Goal: Task Accomplishment & Management: Complete application form

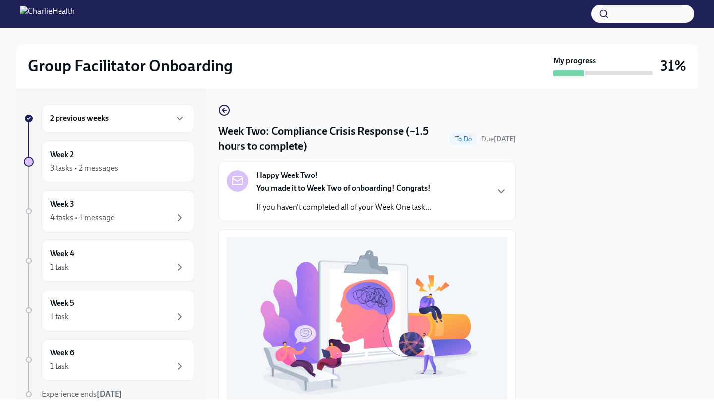
scroll to position [252, 0]
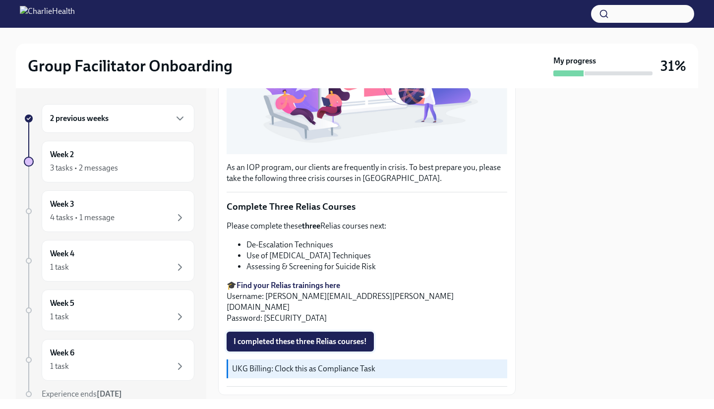
click at [314, 337] on span "I completed these three Relias courses!" at bounding box center [300, 342] width 133 height 10
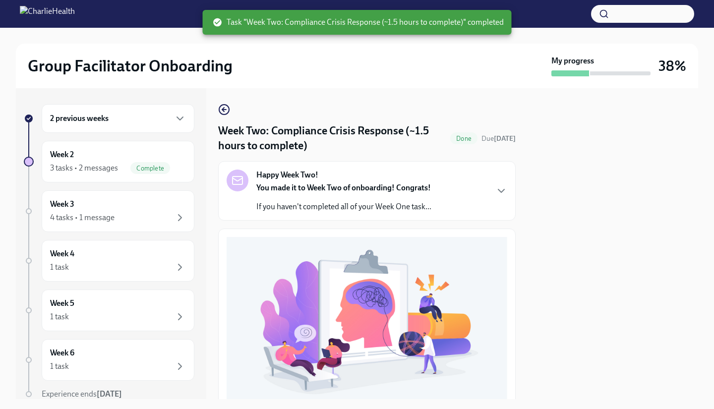
scroll to position [0, 0]
click at [223, 107] on icon "button" at bounding box center [224, 110] width 12 height 12
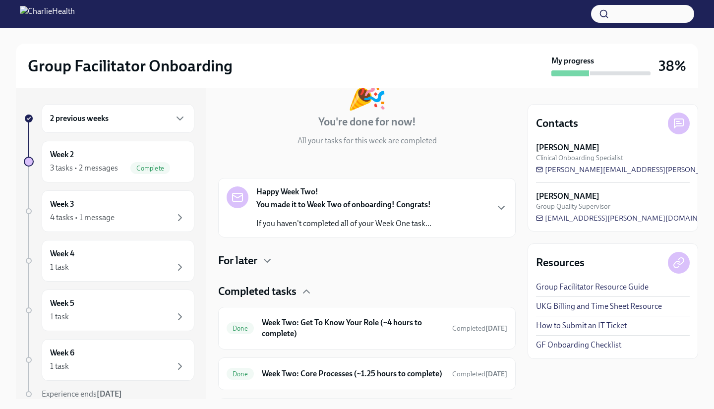
scroll to position [157, 0]
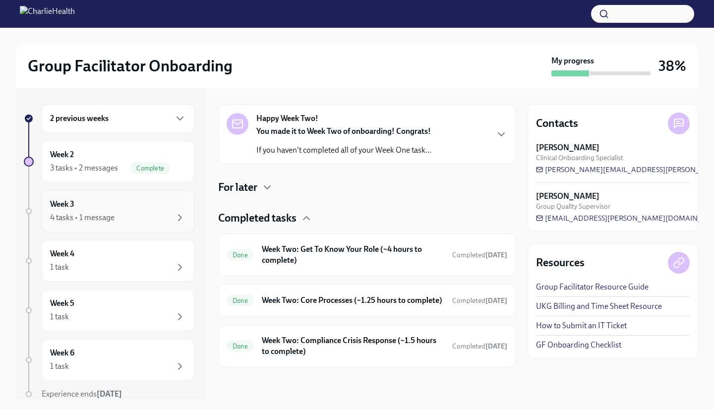
click at [140, 209] on div "Week 3 4 tasks • 1 message" at bounding box center [118, 211] width 136 height 25
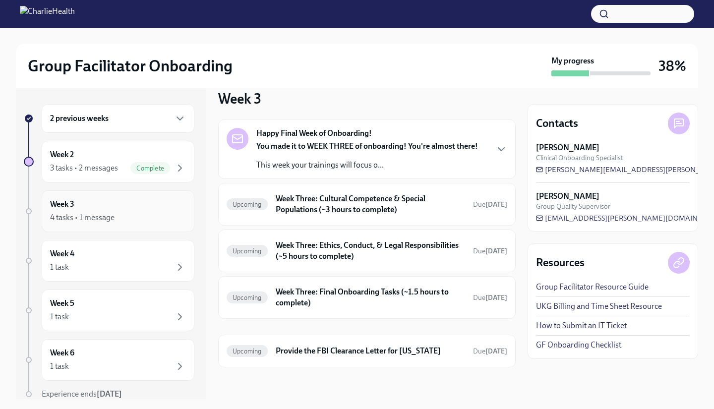
scroll to position [14, 0]
click at [448, 155] on div "You made it to WEEK THREE of onboarding! You're almost there! This week your tr…" at bounding box center [367, 156] width 222 height 30
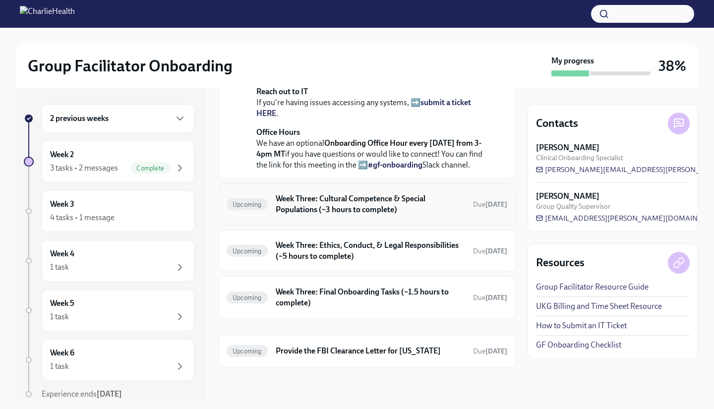
scroll to position [409, 0]
click at [366, 209] on h6 "Week Three: Cultural Competence & Special Populations (~3 hours to complete)" at bounding box center [370, 204] width 189 height 22
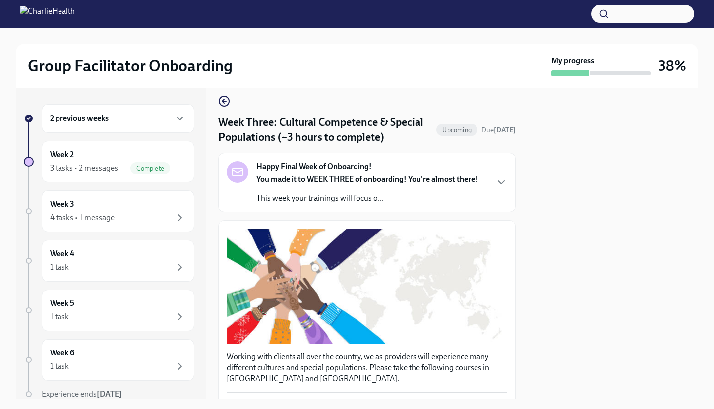
scroll to position [1, 0]
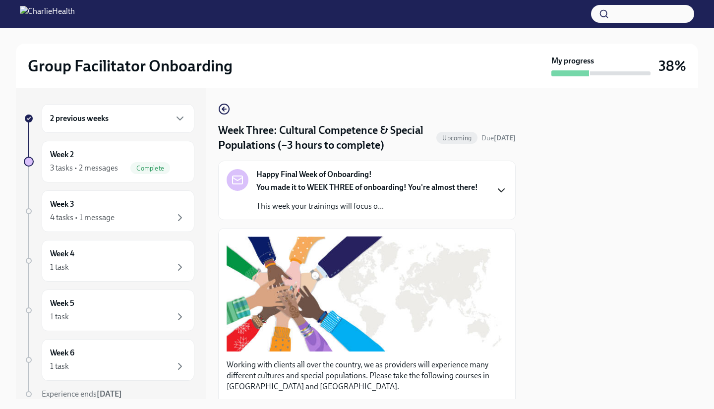
click at [496, 187] on icon "button" at bounding box center [502, 191] width 12 height 12
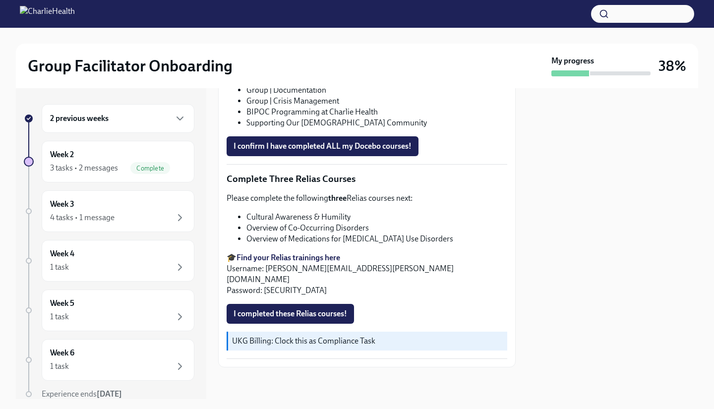
scroll to position [1065, 0]
click at [142, 206] on div "Week 3 4 tasks • 1 message" at bounding box center [118, 211] width 136 height 25
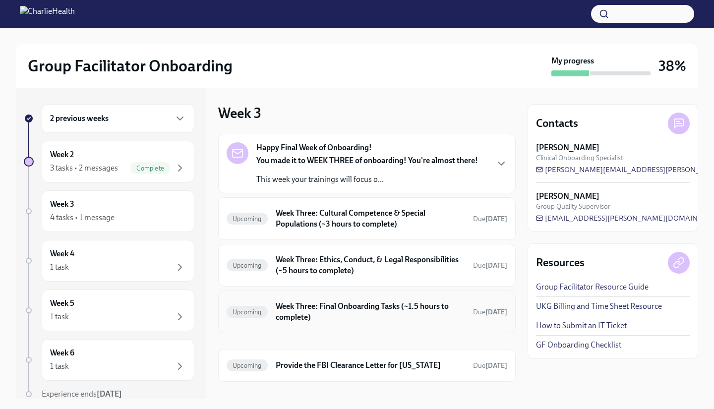
click at [409, 315] on h6 "Week Three: Final Onboarding Tasks (~1.5 hours to complete)" at bounding box center [370, 312] width 189 height 22
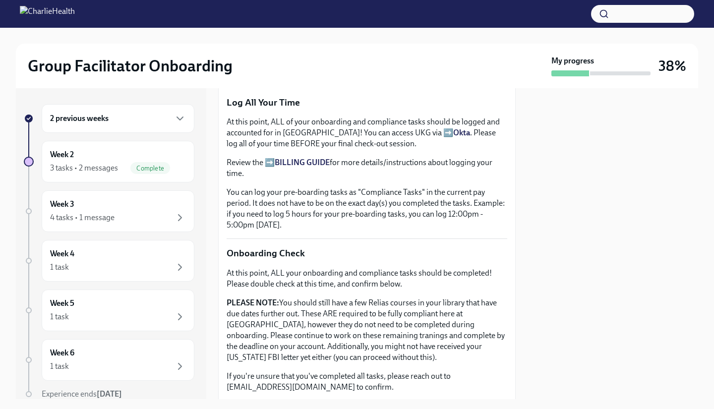
scroll to position [804, 0]
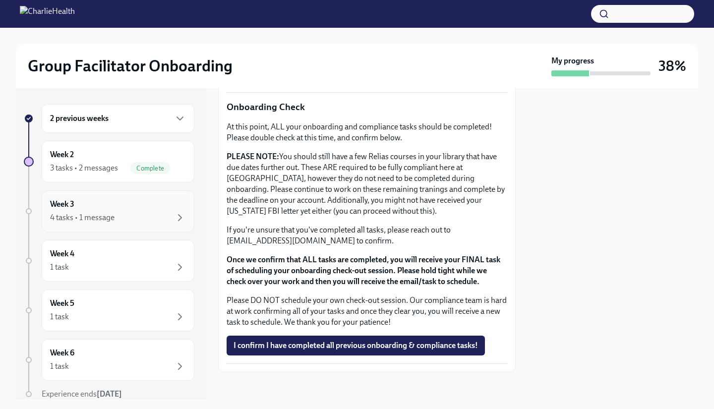
click at [130, 208] on div "Week 3 4 tasks • 1 message" at bounding box center [118, 211] width 136 height 25
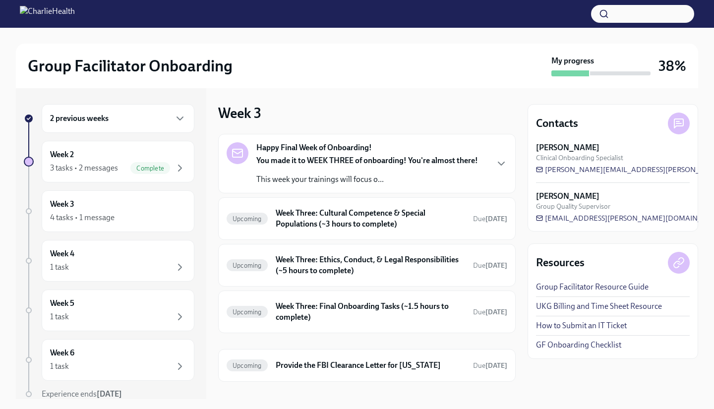
click at [343, 172] on div "You made it to WEEK THREE of onboarding! You're almost there! This week your tr…" at bounding box center [367, 170] width 222 height 30
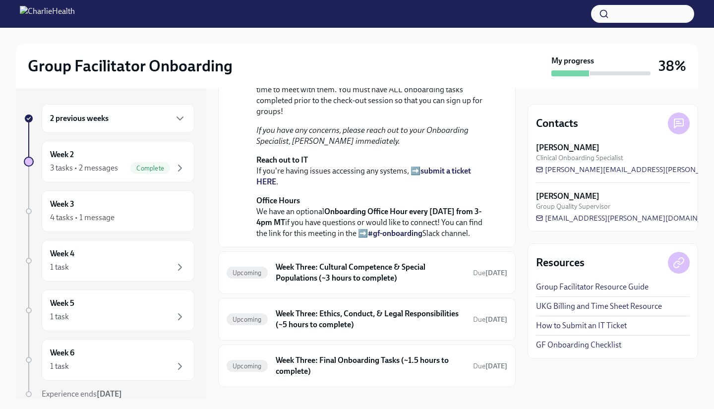
scroll to position [409, 0]
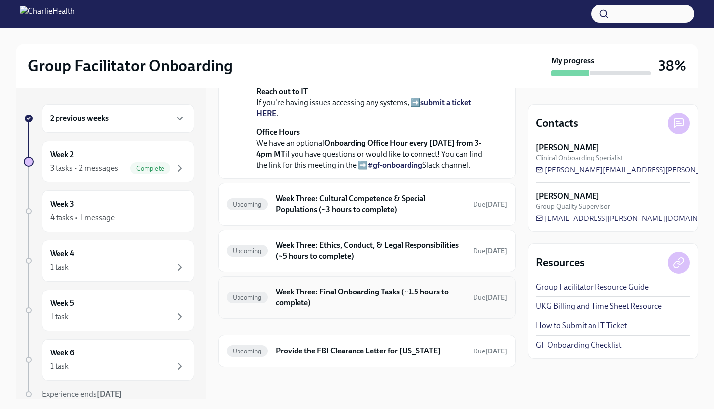
click at [378, 304] on h6 "Week Three: Final Onboarding Tasks (~1.5 hours to complete)" at bounding box center [370, 298] width 189 height 22
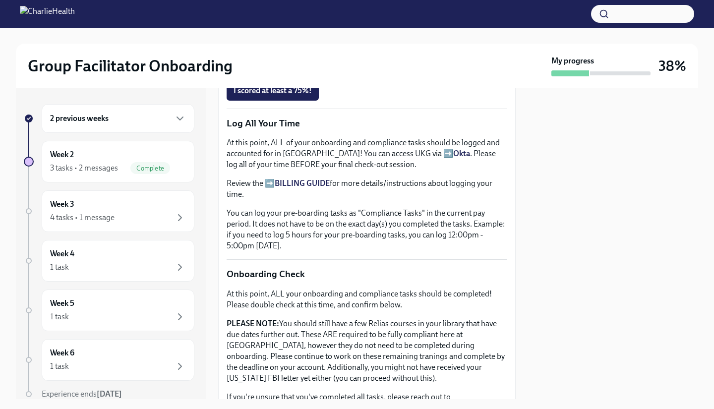
scroll to position [804, 0]
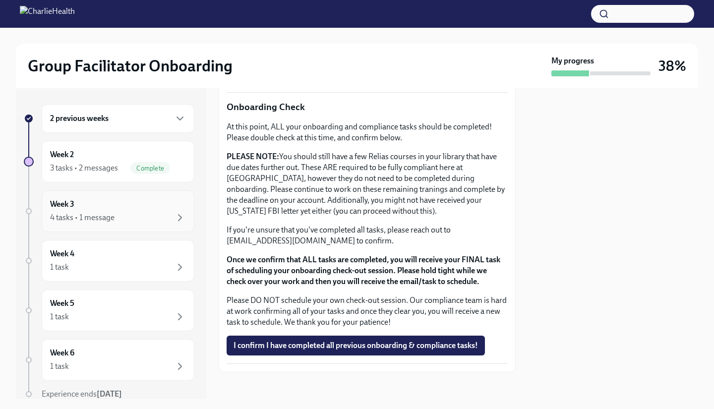
click at [128, 213] on div "4 tasks • 1 message" at bounding box center [118, 218] width 136 height 12
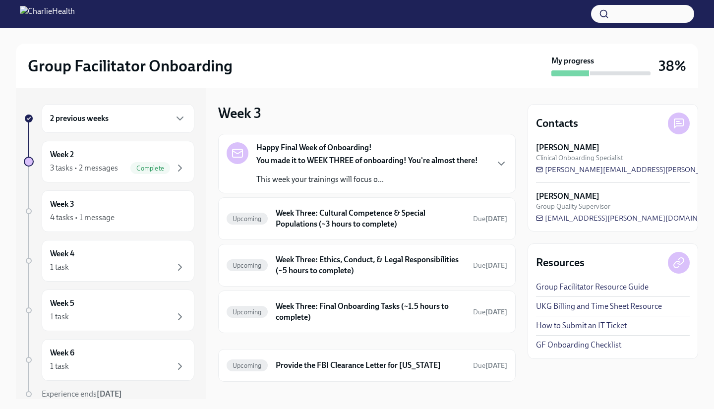
click at [438, 162] on strong "You made it to WEEK THREE of onboarding! You're almost there!" at bounding box center [367, 160] width 222 height 9
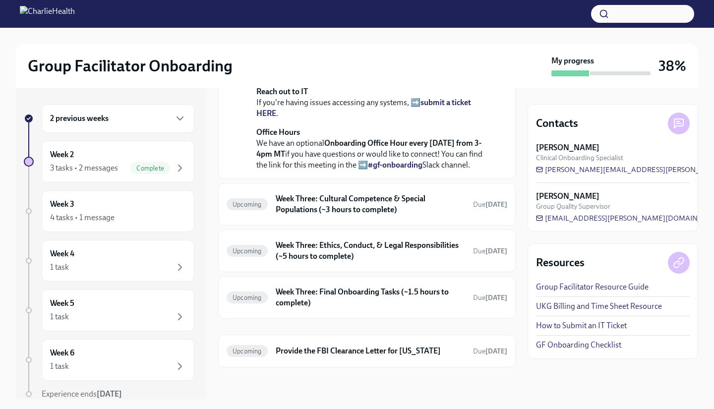
scroll to position [367, 0]
click at [416, 215] on h6 "Week Three: Cultural Competence & Special Populations (~3 hours to complete)" at bounding box center [370, 204] width 189 height 22
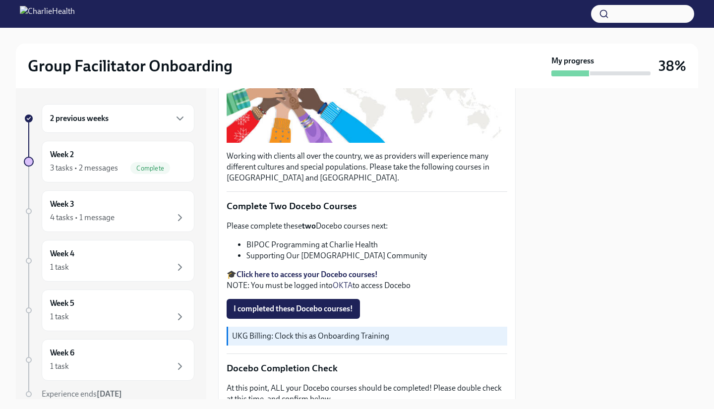
scroll to position [218, 0]
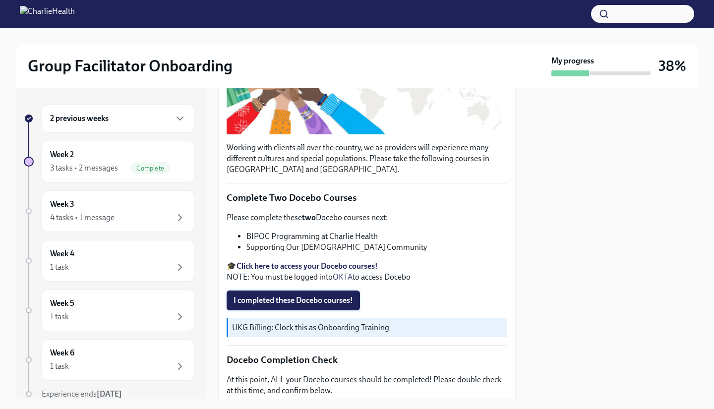
click at [332, 296] on span "I completed these Docebo courses!" at bounding box center [294, 301] width 120 height 10
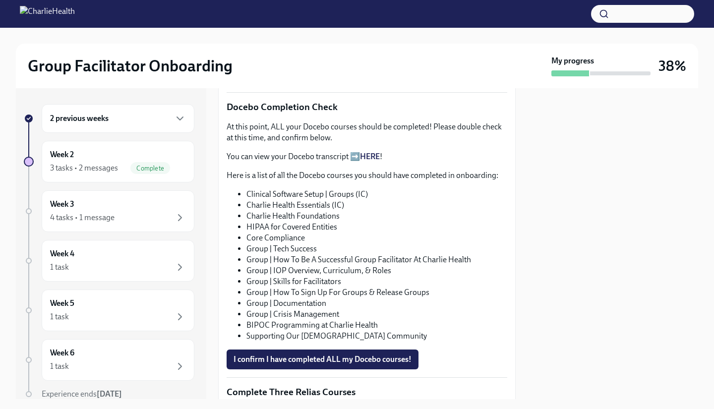
scroll to position [472, 0]
click at [379, 153] on link "HERE" at bounding box center [370, 155] width 20 height 9
click at [369, 354] on span "I confirm I have completed ALL my Docebo courses!" at bounding box center [323, 359] width 178 height 10
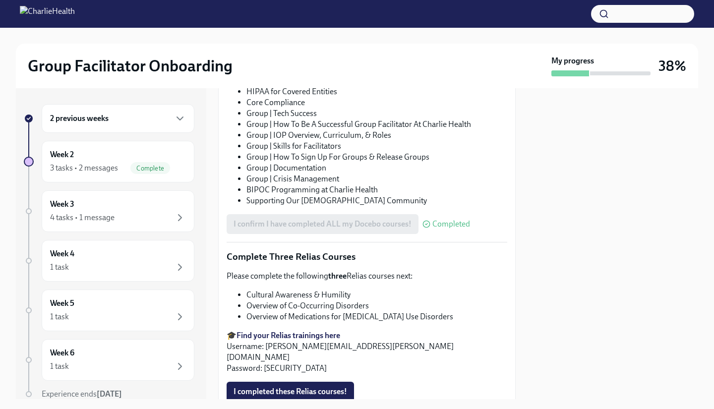
scroll to position [671, 0]
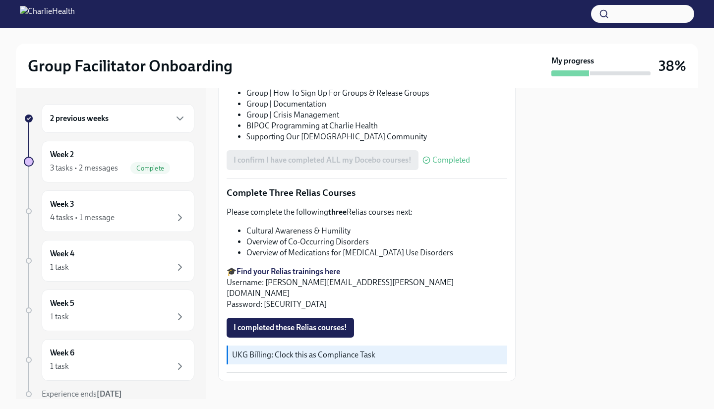
click at [307, 267] on strong "Find your Relias trainings here" at bounding box center [289, 271] width 104 height 9
